Goal: Find specific page/section: Find specific page/section

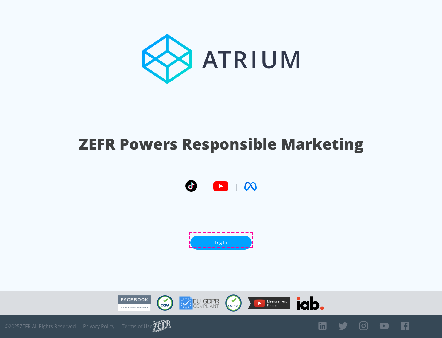
click at [221, 240] on link "Log In" at bounding box center [220, 242] width 61 height 14
